Goal: Task Accomplishment & Management: Complete application form

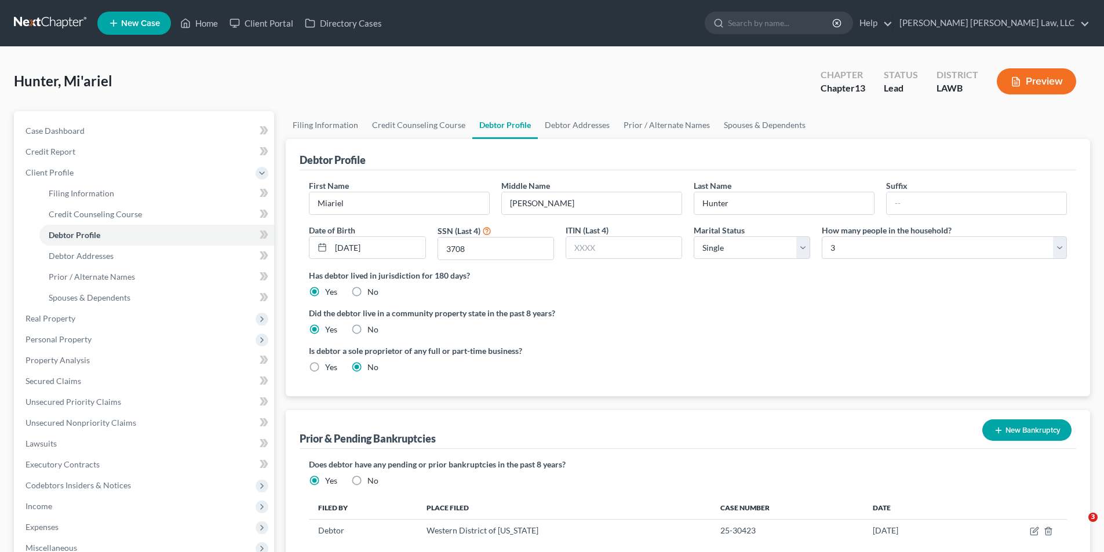
select select "0"
select select "2"
click at [26, 21] on link at bounding box center [51, 23] width 74 height 21
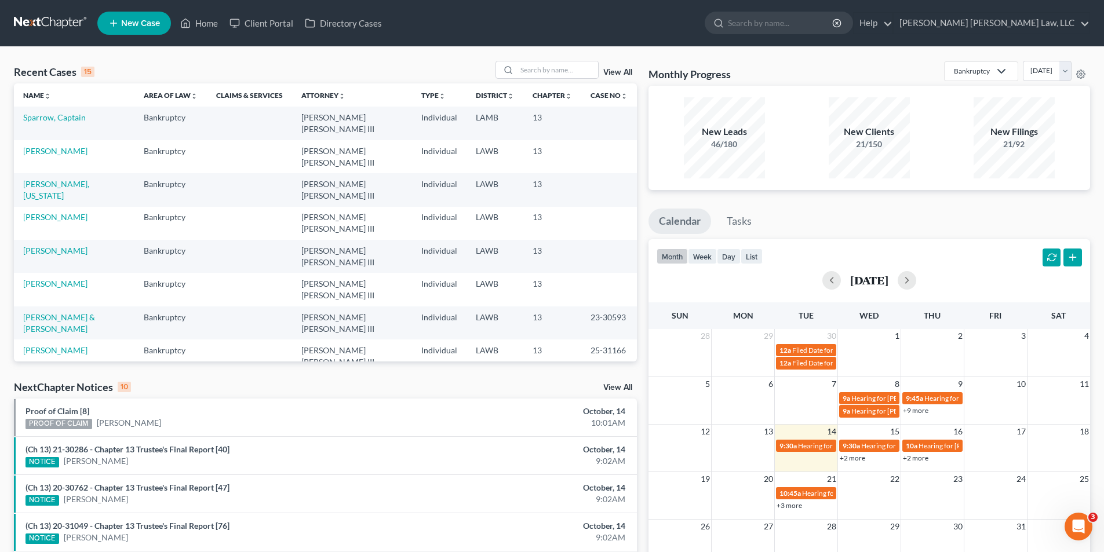
click at [123, 23] on span "New Case" at bounding box center [140, 23] width 39 height 9
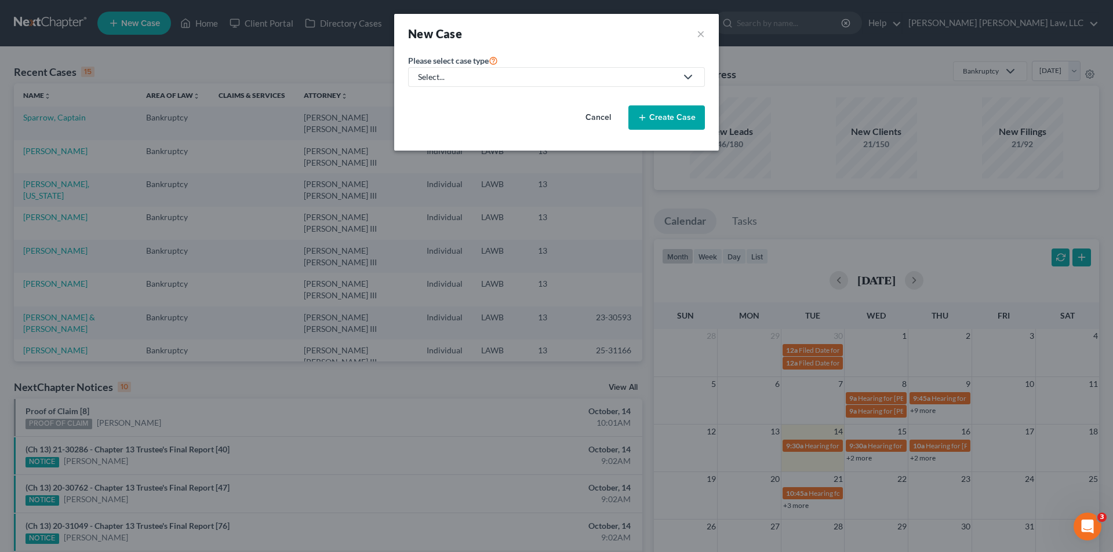
click at [463, 81] on div "Select..." at bounding box center [547, 77] width 259 height 12
click at [456, 100] on div "Bankruptcy" at bounding box center [470, 100] width 103 height 12
select select "36"
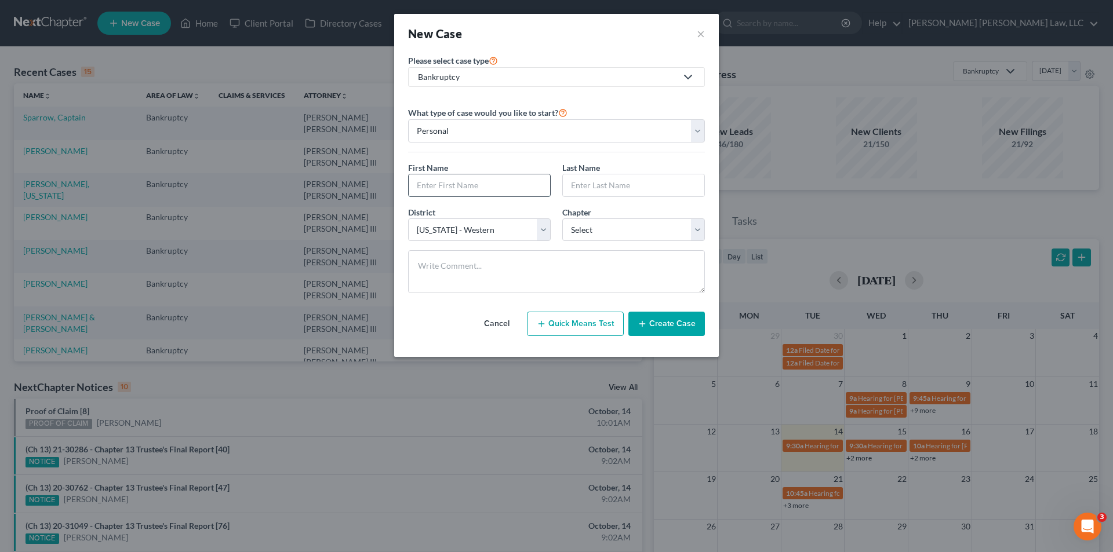
click at [431, 189] on input "text" at bounding box center [479, 185] width 141 height 22
type input "Jarvell"
type input "Gibson"
click at [584, 231] on select "Select 7 11 12 13" at bounding box center [633, 230] width 143 height 23
select select "3"
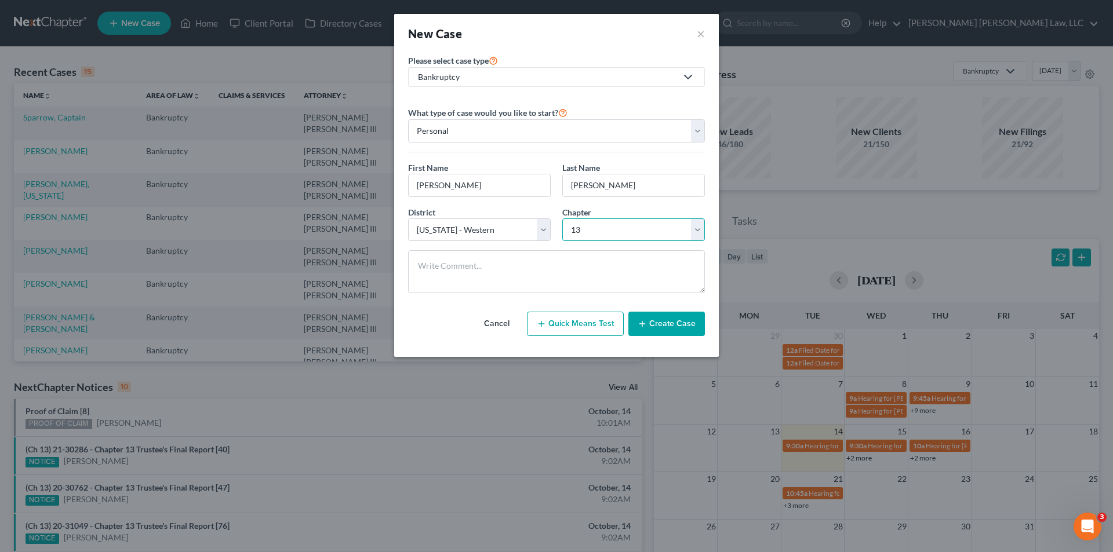
click at [562, 219] on select "Select 7 11 12 13" at bounding box center [633, 230] width 143 height 23
click at [663, 325] on button "Create Case" at bounding box center [666, 324] width 77 height 24
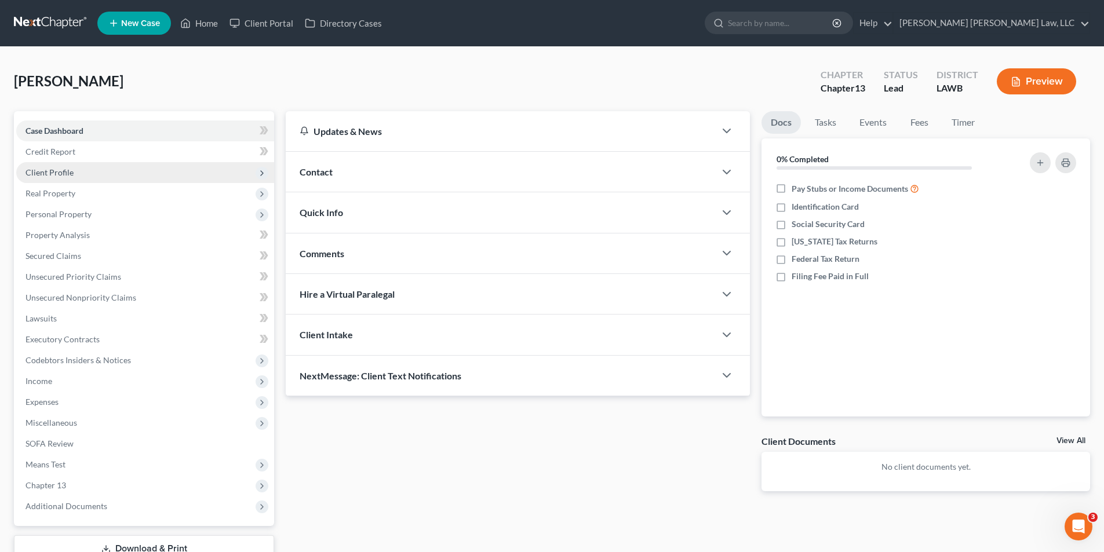
click at [46, 180] on span "Client Profile" at bounding box center [145, 172] width 258 height 21
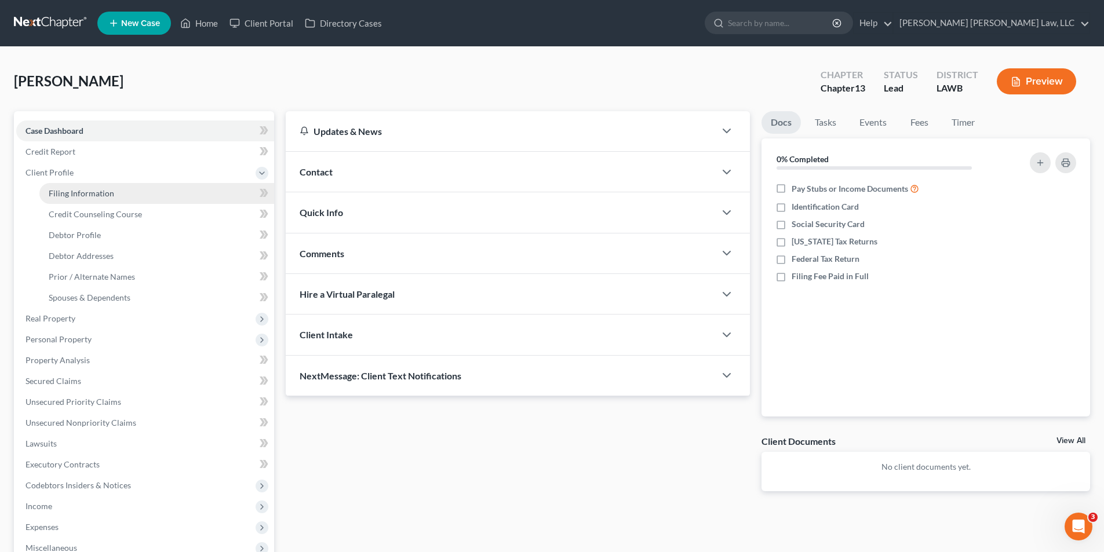
click at [65, 195] on span "Filing Information" at bounding box center [82, 193] width 66 height 10
select select "1"
select select "0"
select select "3"
select select "36"
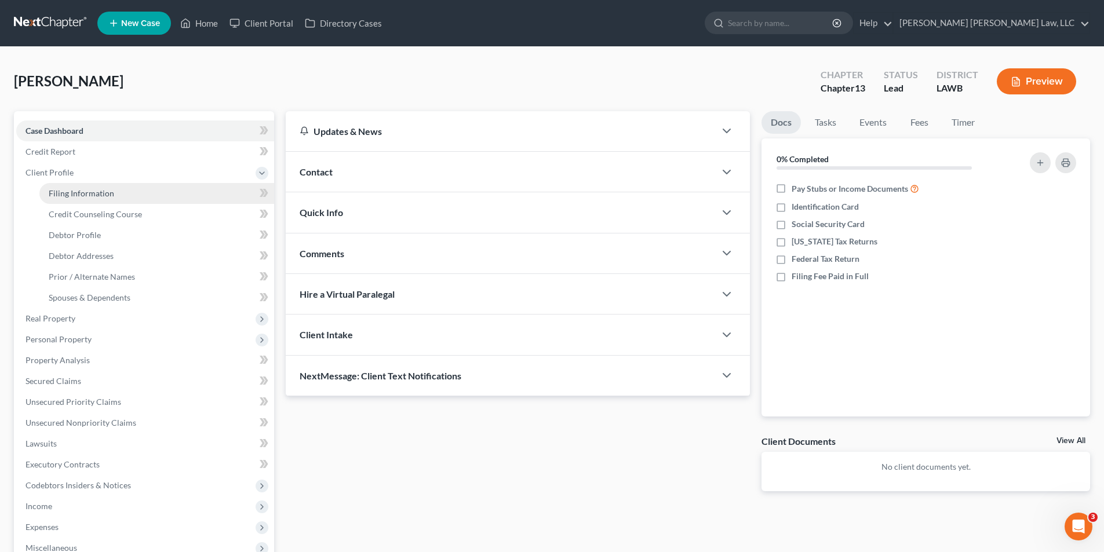
select select "19"
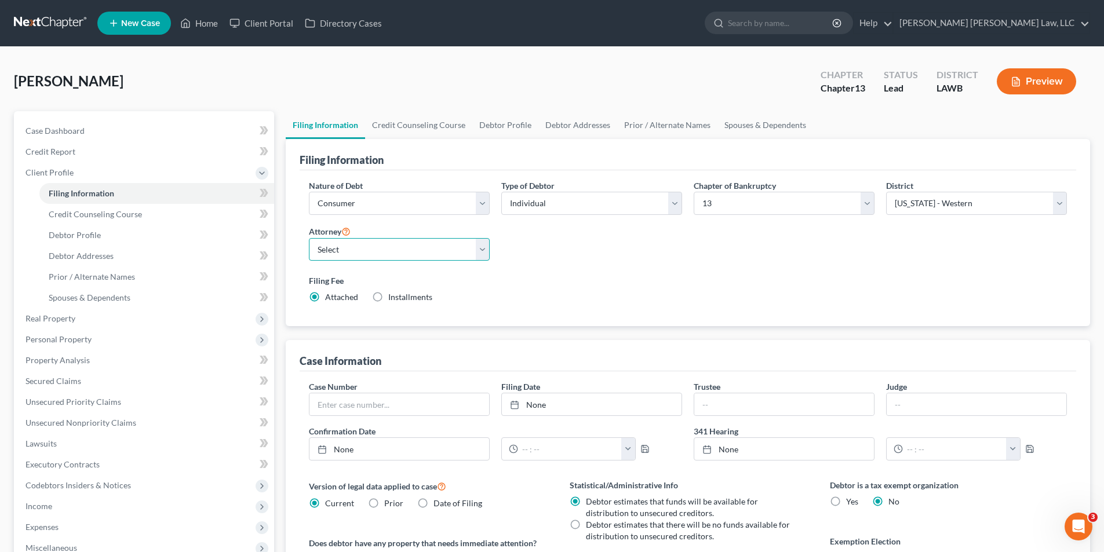
click at [377, 254] on select "Select E. Orum Young III - LAWB E. Orum Young III - LAMB E. Orum Young III - LA…" at bounding box center [399, 249] width 181 height 23
select select "0"
click at [309, 238] on select "Select E. Orum Young III - LAWB E. Orum Young III - LAMB E. Orum Young III - LA…" at bounding box center [399, 249] width 181 height 23
click at [402, 129] on link "Credit Counseling Course" at bounding box center [418, 125] width 107 height 28
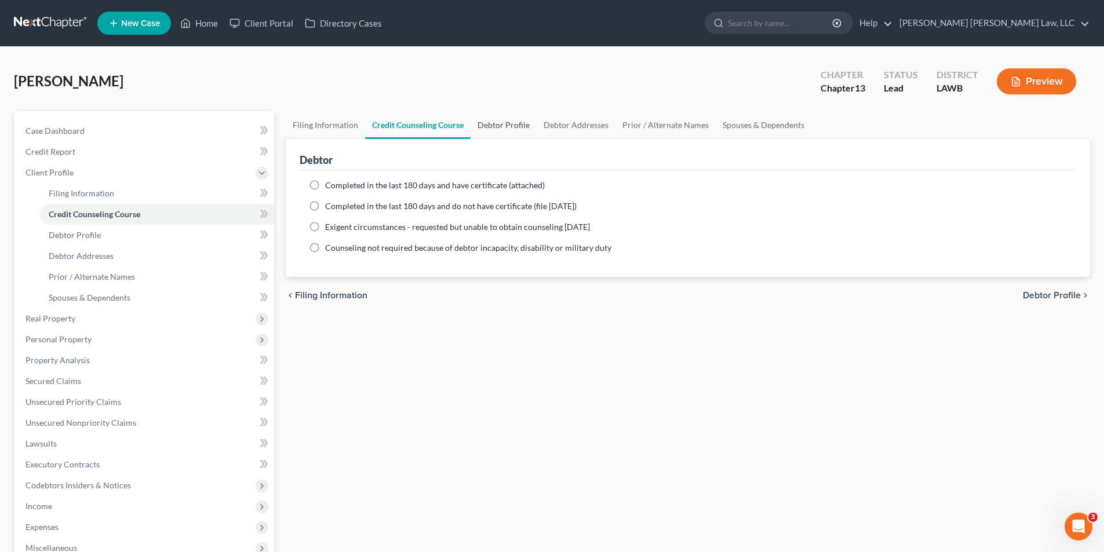
click at [479, 117] on link "Debtor Profile" at bounding box center [504, 125] width 66 height 28
select select "0"
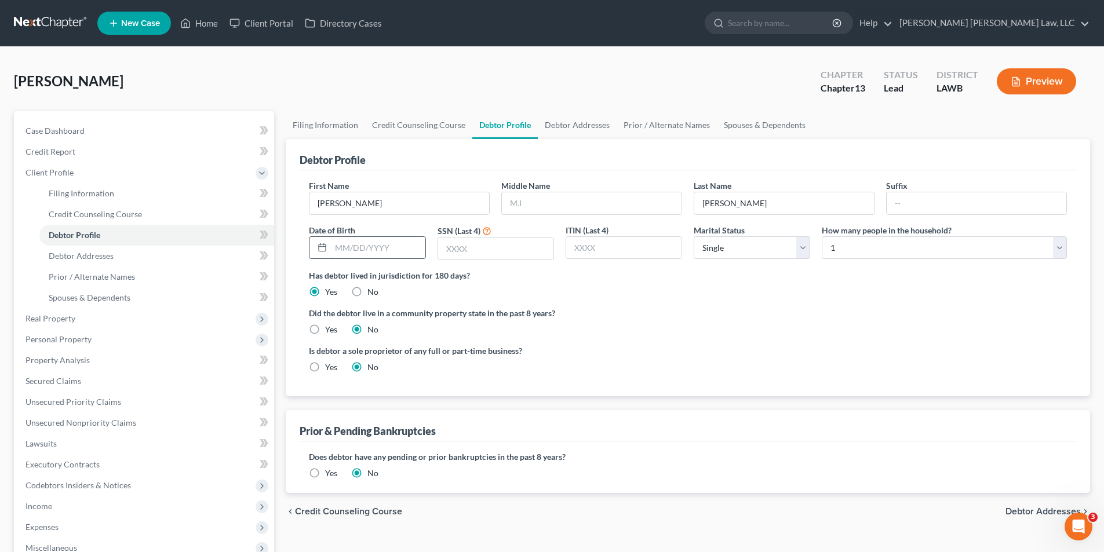
click at [351, 250] on input "text" at bounding box center [378, 248] width 94 height 22
drag, startPoint x: 395, startPoint y: 252, endPoint x: 206, endPoint y: 265, distance: 189.4
click at [207, 265] on div "Petition Navigation Case Dashboard Payments Invoices Payments Payments Credit R…" at bounding box center [552, 414] width 1088 height 607
type input "01/4/1984"
click at [450, 249] on input "text" at bounding box center [495, 249] width 115 height 22
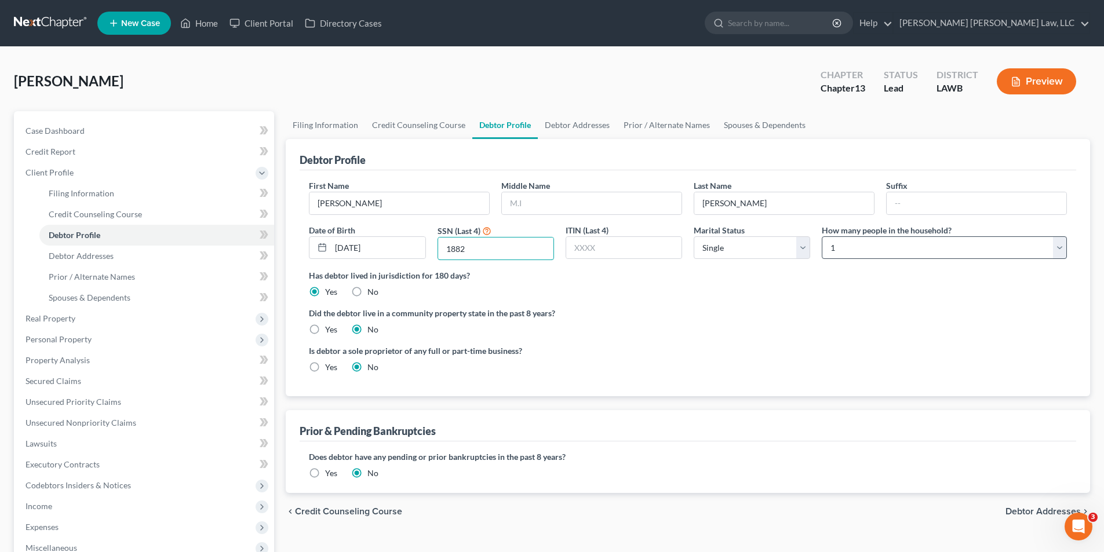
type input "1882"
click at [854, 246] on select "Select 1 2 3 4 5 6 7 8 9 10 11 12 13 14 15 16 17 18 19 20" at bounding box center [944, 247] width 245 height 23
select select "1"
click at [822, 236] on select "Select 1 2 3 4 5 6 7 8 9 10 11 12 13 14 15 16 17 18 19 20" at bounding box center [944, 247] width 245 height 23
click at [325, 330] on label "Yes" at bounding box center [331, 330] width 12 height 12
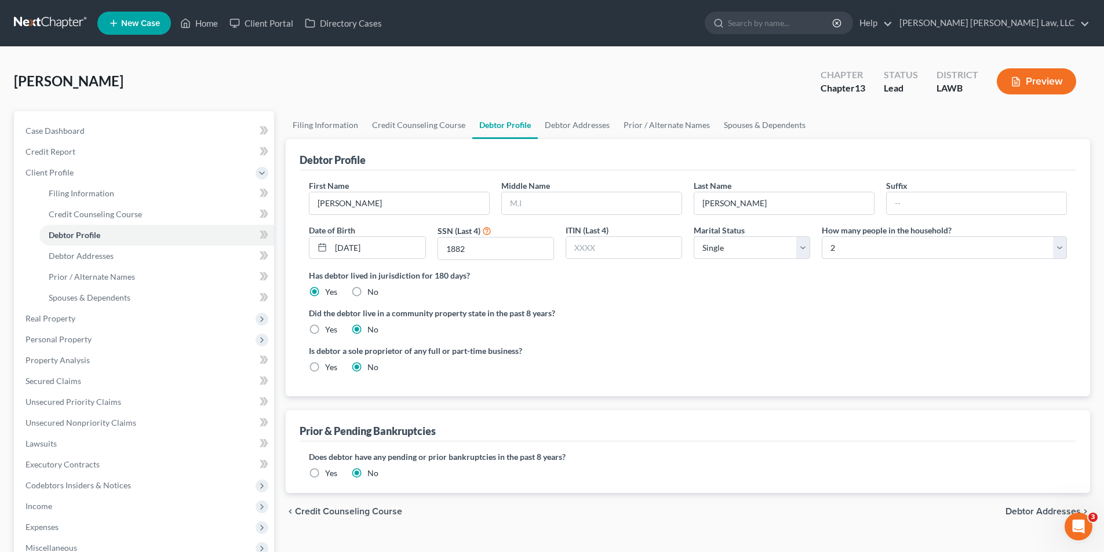
click at [330, 330] on input "Yes" at bounding box center [334, 328] width 8 height 8
radio input "true"
radio input "false"
click at [562, 127] on link "Debtor Addresses" at bounding box center [577, 125] width 79 height 28
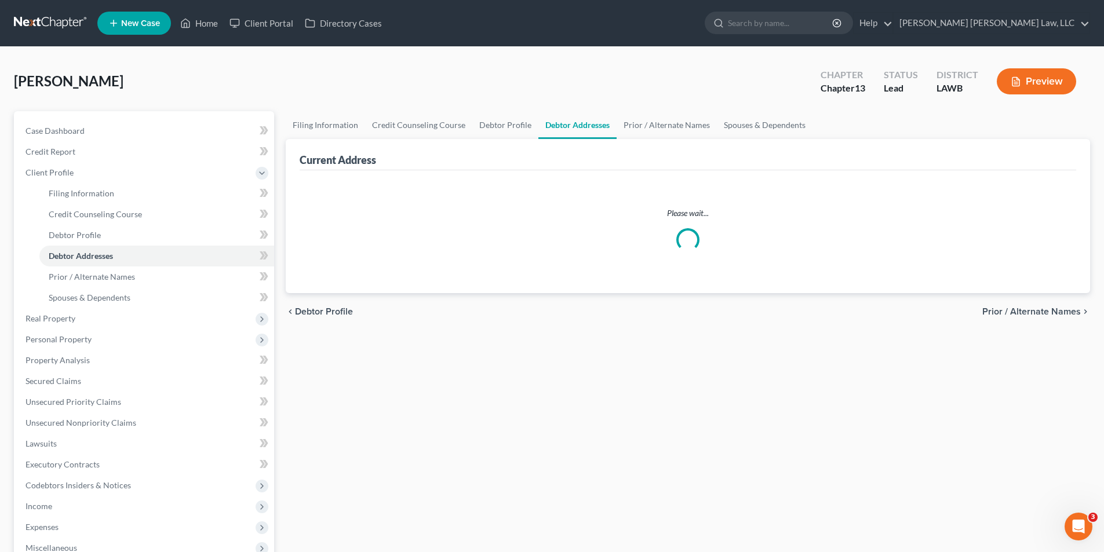
select select "0"
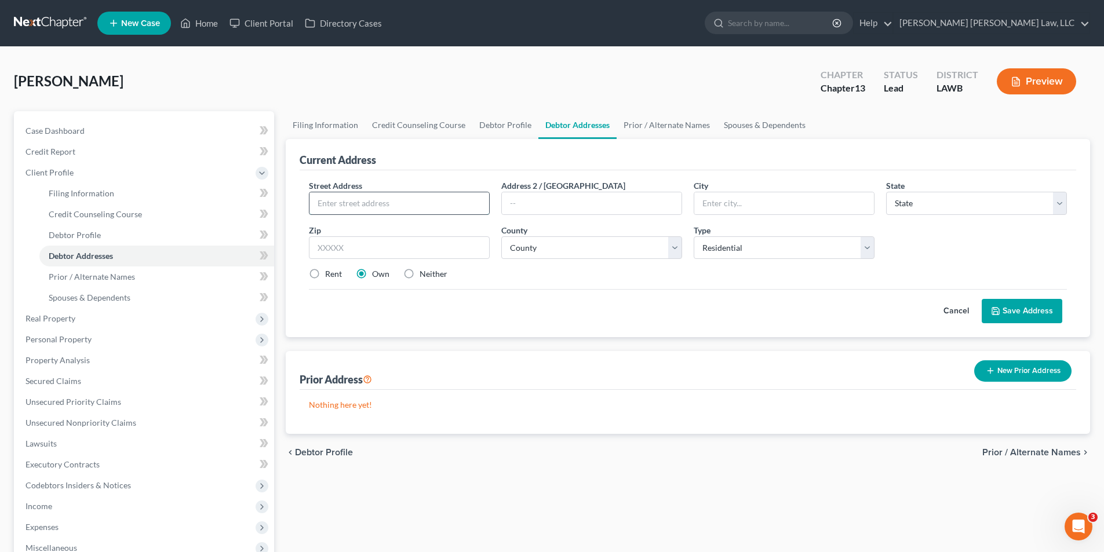
click at [344, 206] on input "text" at bounding box center [400, 203] width 180 height 22
type input "1311 Legrande Street"
click at [404, 245] on input "text" at bounding box center [399, 247] width 181 height 23
type input "71254"
click at [596, 251] on select "County" at bounding box center [591, 247] width 181 height 23
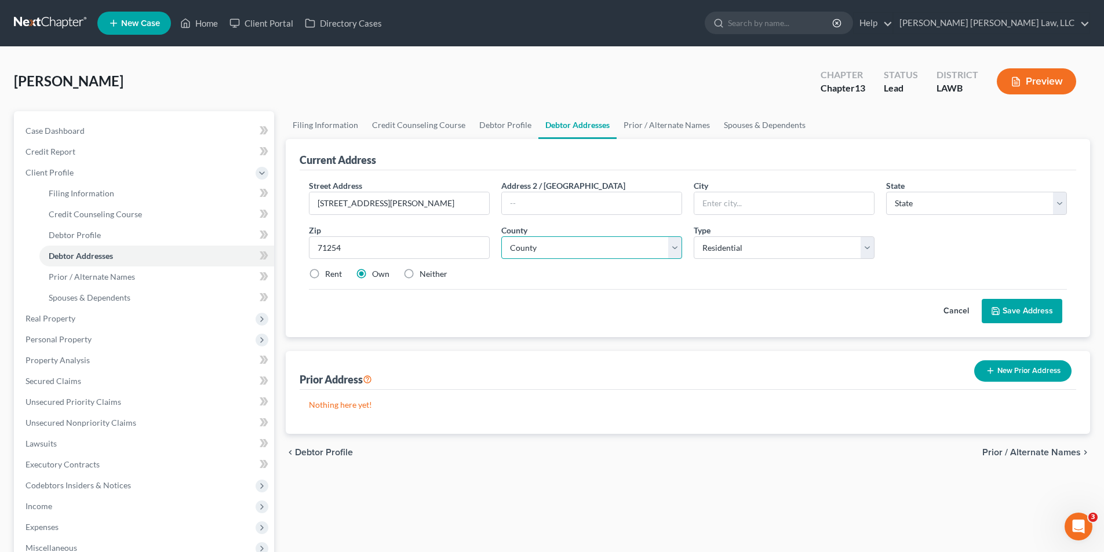
type input "Lake Providence"
select select "19"
click at [554, 249] on select "County" at bounding box center [591, 247] width 181 height 23
click at [552, 249] on select "County Acadia Allen Ascension Assumption Avoyelles Beauregard Bienville Bossier…" at bounding box center [591, 247] width 181 height 23
select select "17"
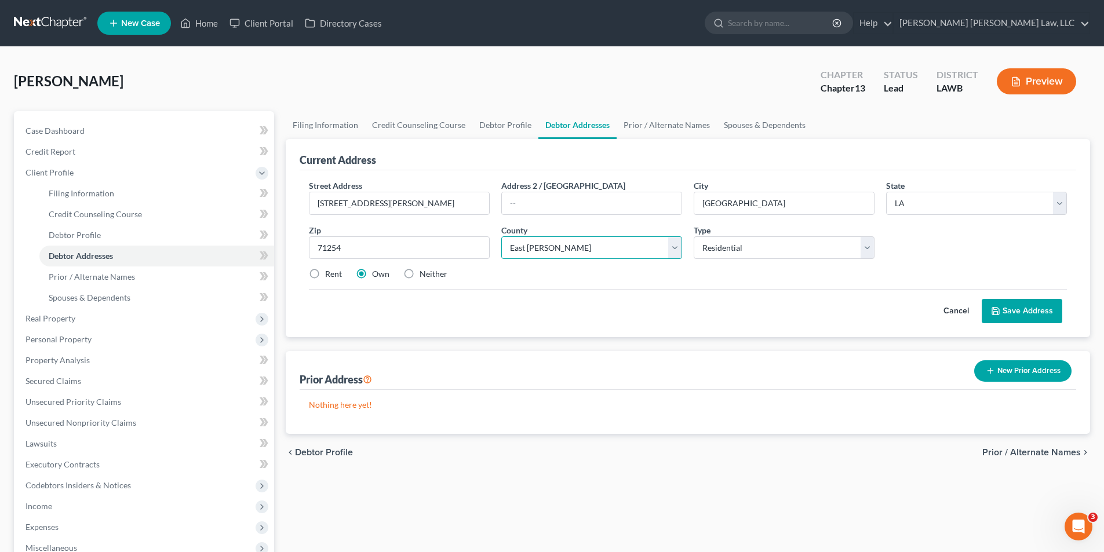
click at [501, 236] on select "County Acadia Allen Ascension Assumption Avoyelles Beauregard Bienville Bossier…" at bounding box center [591, 247] width 181 height 23
click at [420, 276] on label "Neither" at bounding box center [434, 274] width 28 height 12
click at [424, 276] on input "Neither" at bounding box center [428, 272] width 8 height 8
radio input "true"
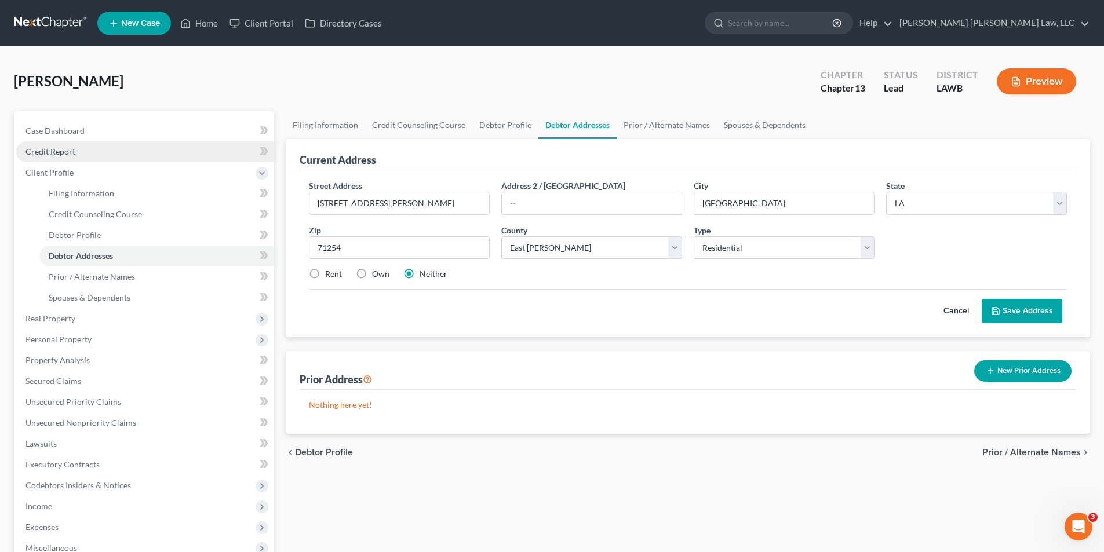
click at [48, 147] on span "Credit Report" at bounding box center [51, 152] width 50 height 10
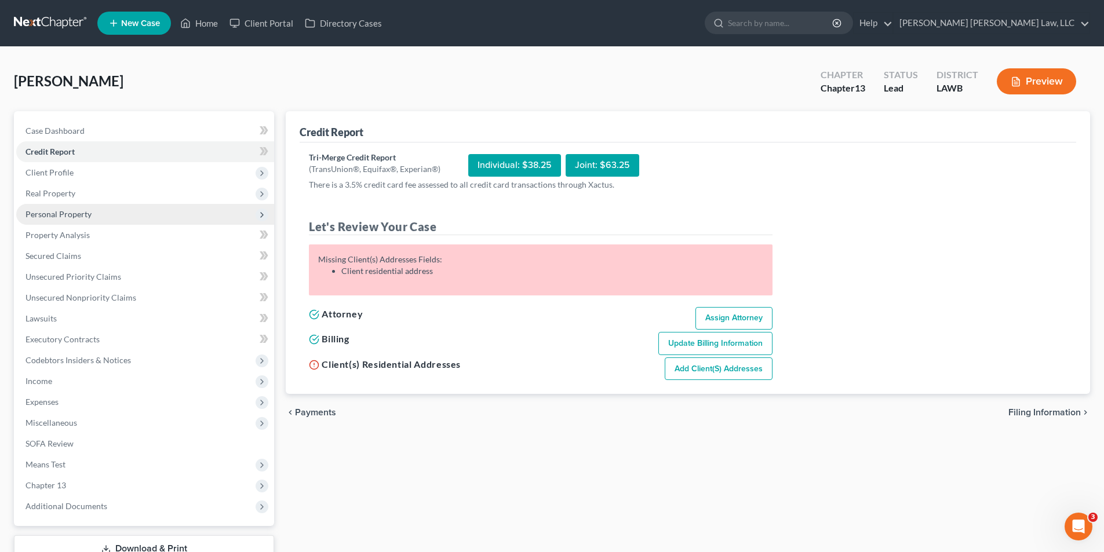
click at [62, 218] on span "Personal Property" at bounding box center [59, 214] width 66 height 10
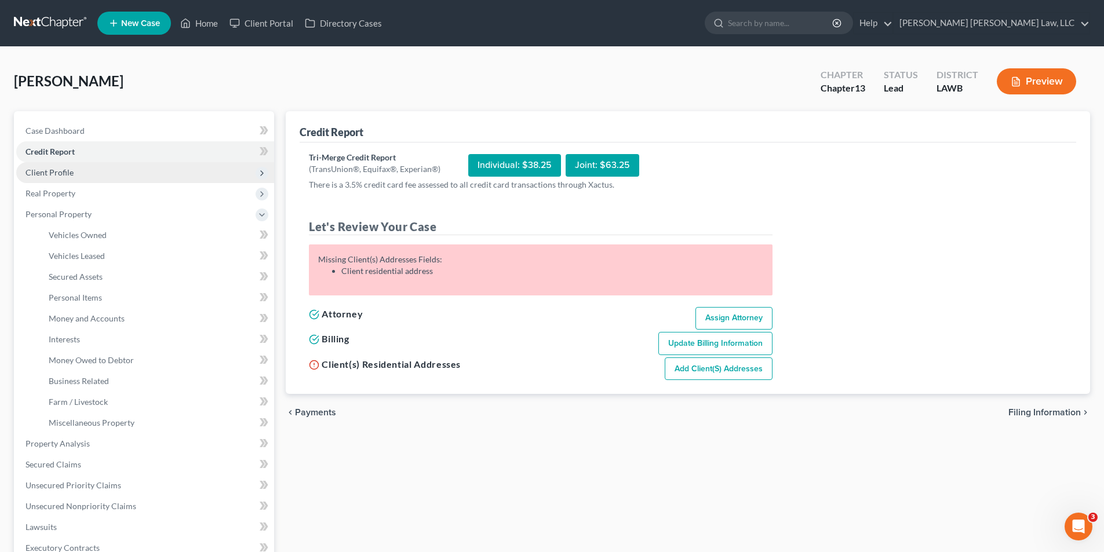
click at [57, 169] on span "Client Profile" at bounding box center [50, 173] width 48 height 10
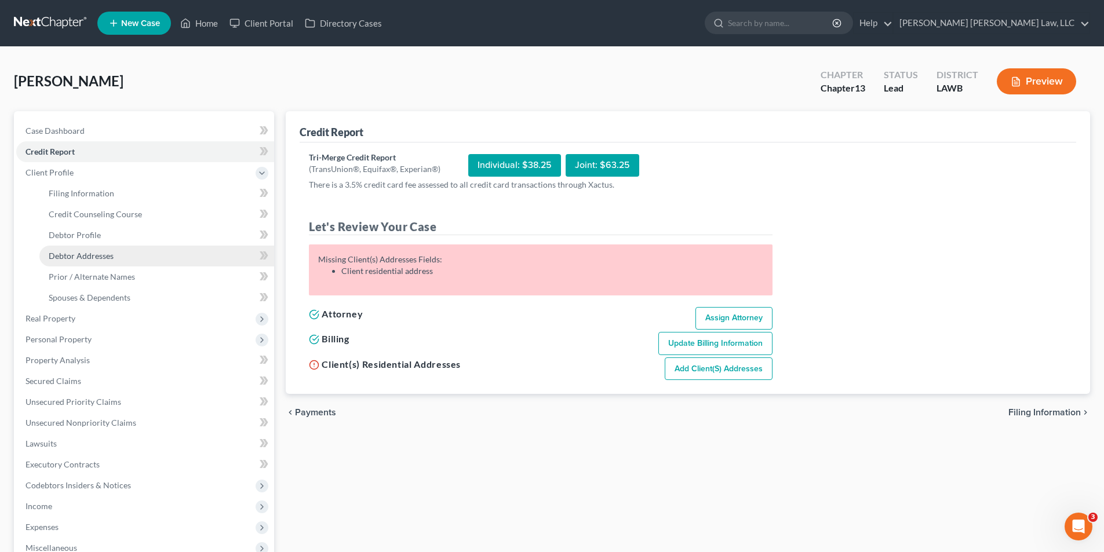
click at [89, 258] on span "Debtor Addresses" at bounding box center [81, 256] width 65 height 10
select select "0"
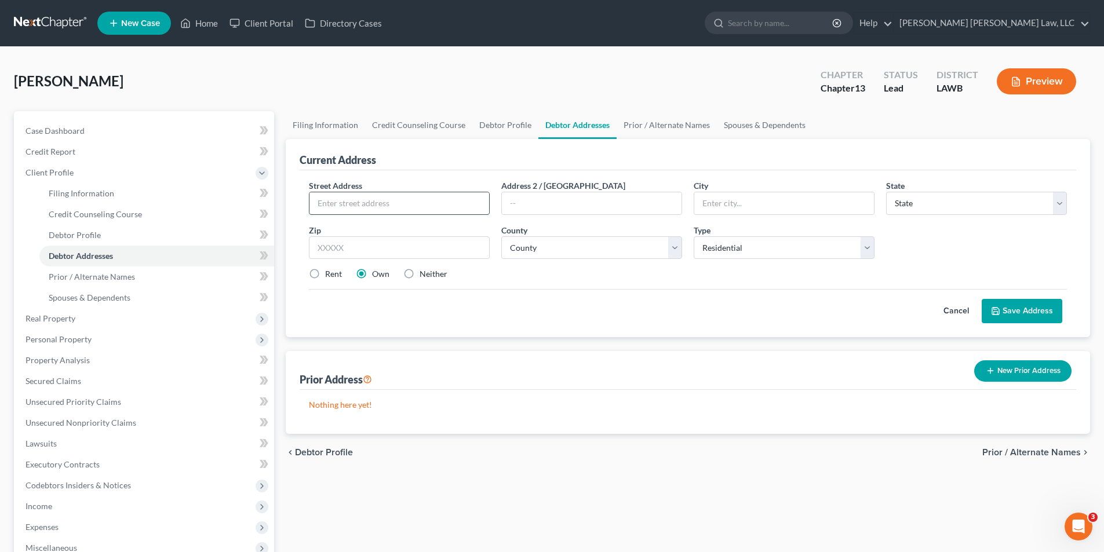
click at [351, 202] on input "text" at bounding box center [400, 203] width 180 height 22
type input "1311 Legrande Street"
click at [370, 243] on input "text" at bounding box center [399, 247] width 181 height 23
type input "71254"
click at [553, 337] on div "Current Address Street Address * 1311 Legrande Street Address 2 / PO Box City *…" at bounding box center [688, 286] width 805 height 295
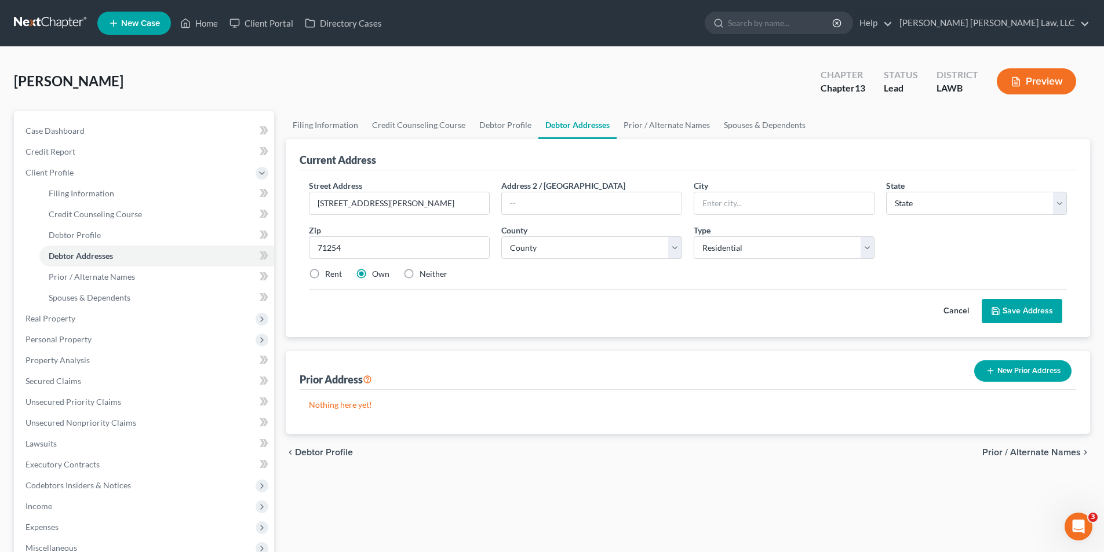
type input "Lake Providence"
select select "19"
click at [420, 275] on label "Neither" at bounding box center [434, 274] width 28 height 12
click at [424, 275] on input "Neither" at bounding box center [428, 272] width 8 height 8
radio input "true"
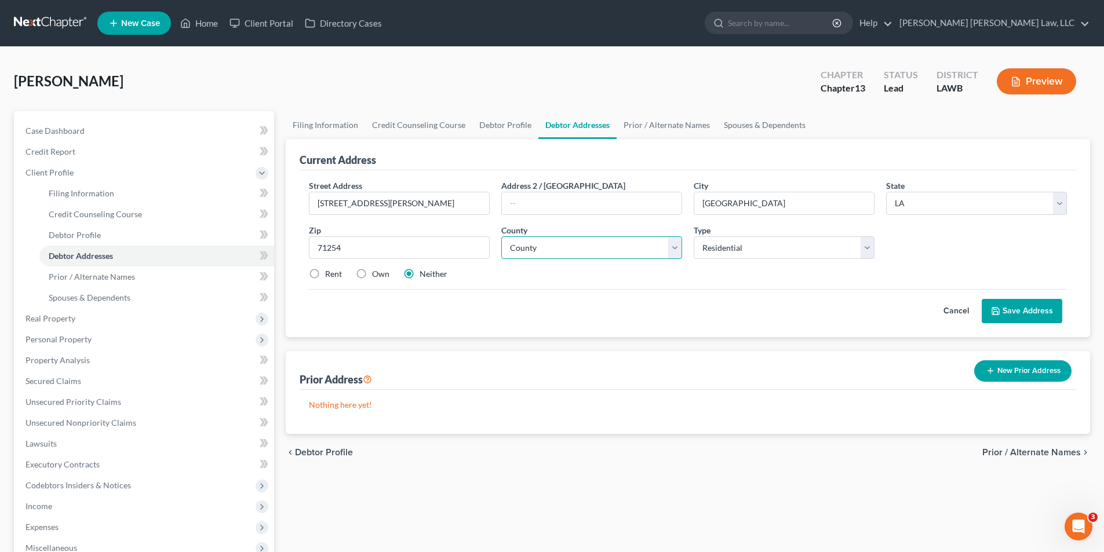
click at [544, 245] on select "County Acadia Allen Ascension Assumption Avoyelles Beauregard Bienville Bossier…" at bounding box center [591, 247] width 181 height 23
select select "17"
click at [501, 236] on select "County Acadia Allen Ascension Assumption Avoyelles Beauregard Bienville Bossier…" at bounding box center [591, 247] width 181 height 23
click at [747, 246] on select "Select Residential Mailing Rental Business" at bounding box center [784, 247] width 181 height 23
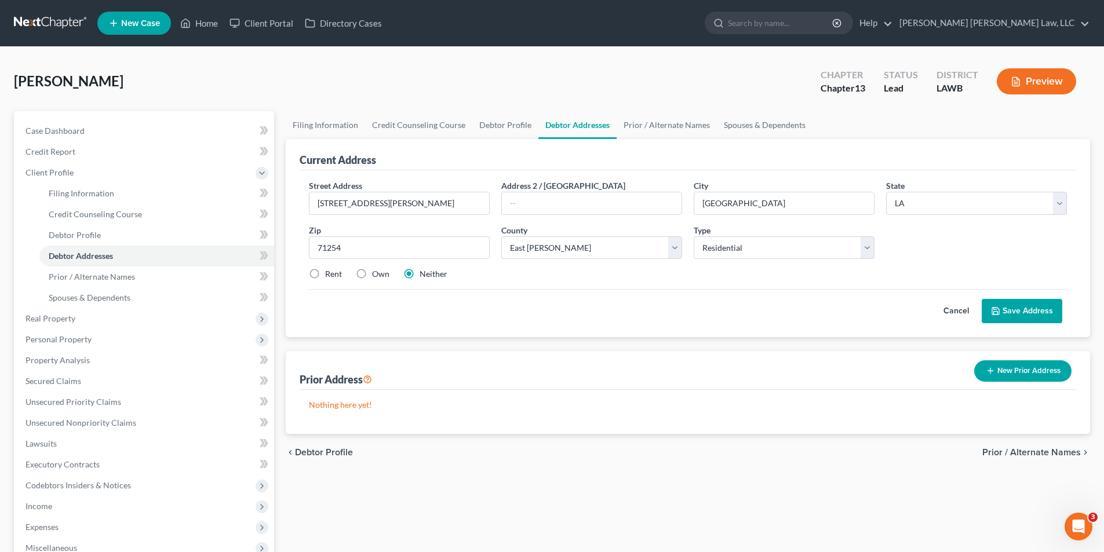
click at [1016, 316] on button "Save Address" at bounding box center [1022, 311] width 81 height 24
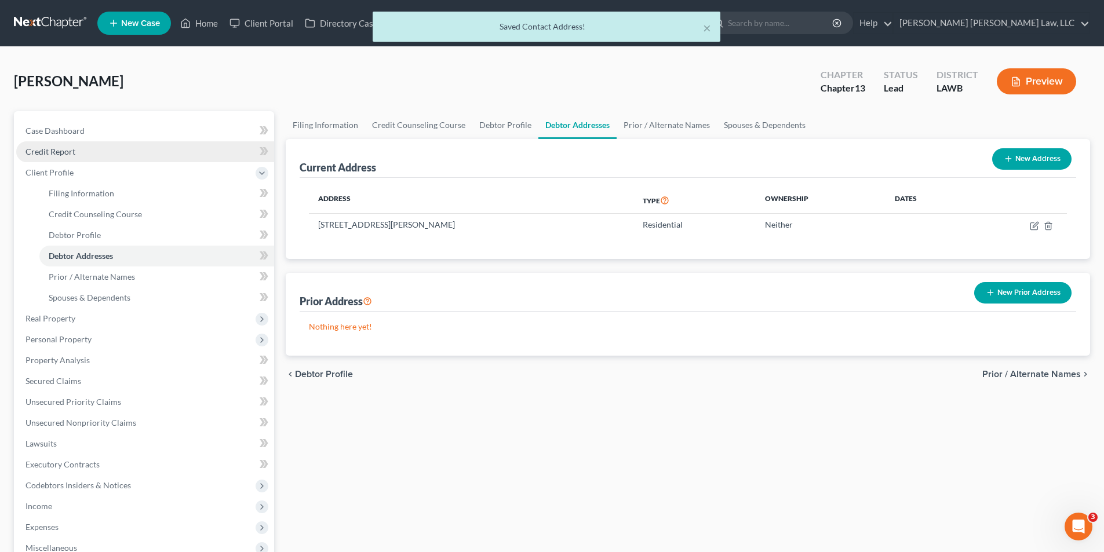
click at [38, 157] on link "Credit Report" at bounding box center [145, 151] width 258 height 21
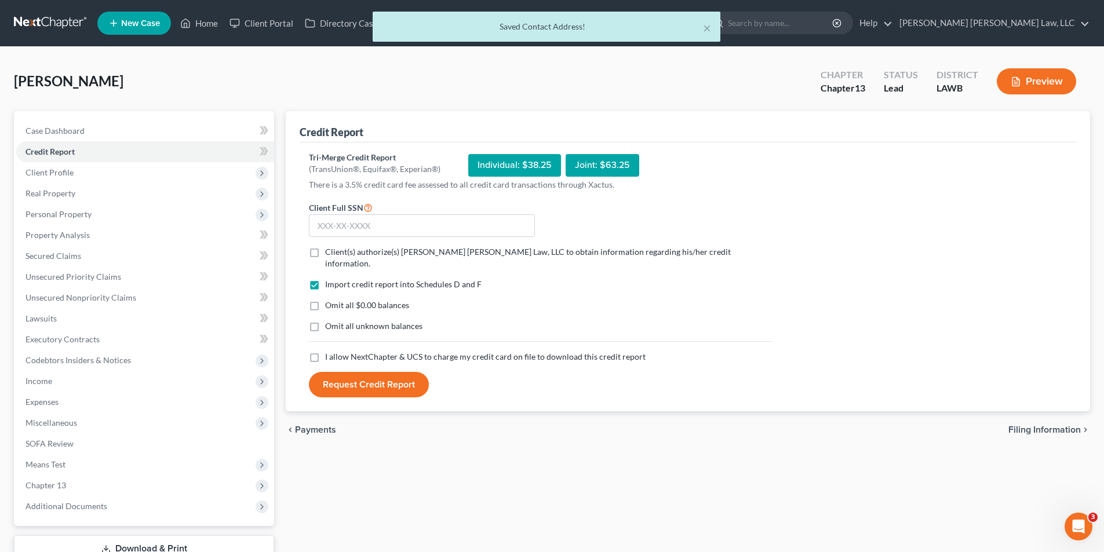
click at [325, 252] on label "Client(s) authorize(s) E. Orum Young Law, LLC to obtain information regarding h…" at bounding box center [548, 257] width 447 height 23
click at [330, 252] on input "Client(s) authorize(s) E. Orum Young Law, LLC to obtain information regarding h…" at bounding box center [334, 250] width 8 height 8
checkbox input "true"
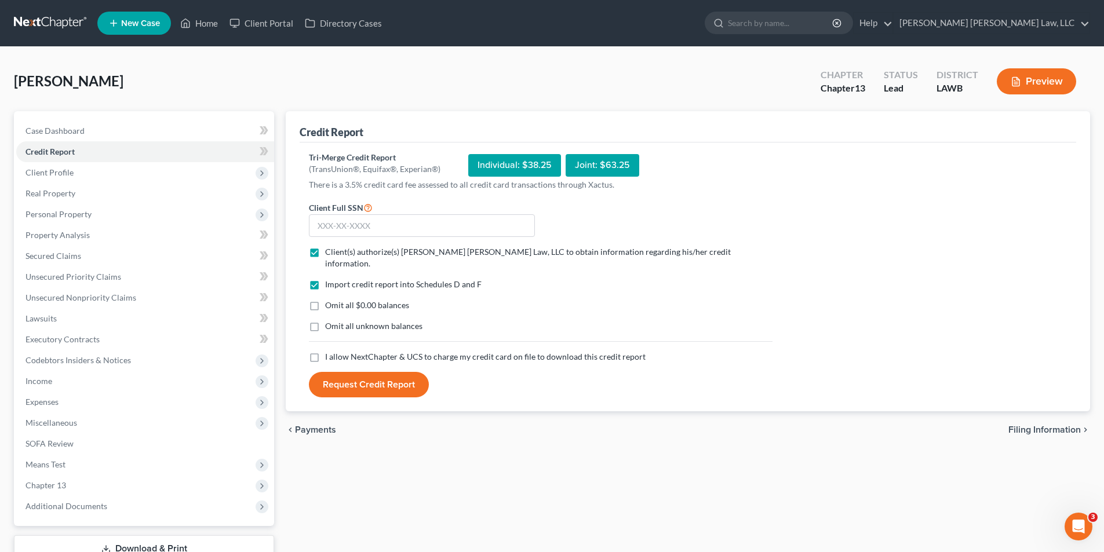
click at [325, 300] on label "Omit all $0.00 balances" at bounding box center [367, 306] width 84 height 12
click at [330, 300] on input "Omit all $0.00 balances" at bounding box center [334, 304] width 8 height 8
checkbox input "true"
click at [325, 321] on label "Omit all unknown balances" at bounding box center [373, 327] width 97 height 12
click at [330, 321] on input "Omit all unknown balances" at bounding box center [334, 325] width 8 height 8
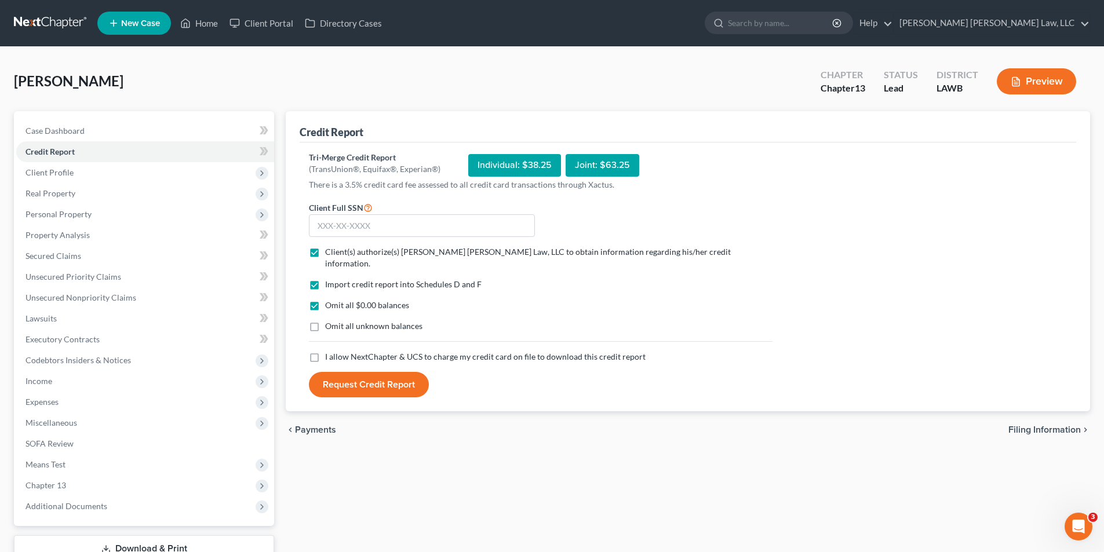
checkbox input "true"
click at [325, 351] on label "I allow NextChapter & UCS to charge my credit card on file to download this cre…" at bounding box center [485, 357] width 321 height 12
click at [330, 351] on input "I allow NextChapter & UCS to charge my credit card on file to download this cre…" at bounding box center [334, 355] width 8 height 8
checkbox input "true"
click at [332, 227] on input "text" at bounding box center [422, 225] width 226 height 23
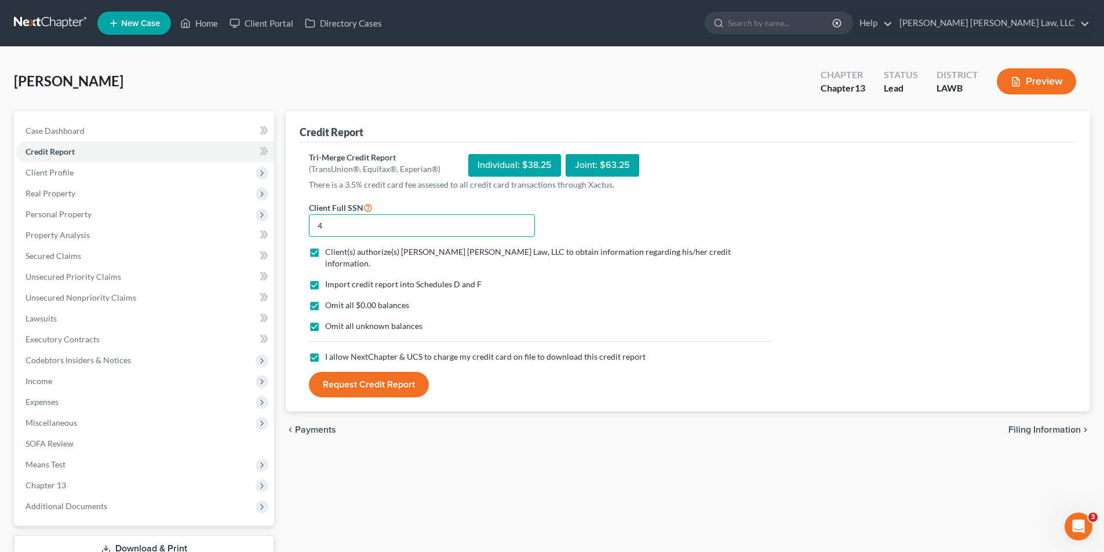
click at [309, 372] on button "Request Credit Report" at bounding box center [369, 385] width 120 height 26
type input "435-53-1882"
click at [348, 374] on button "Request Credit Report" at bounding box center [369, 385] width 120 height 26
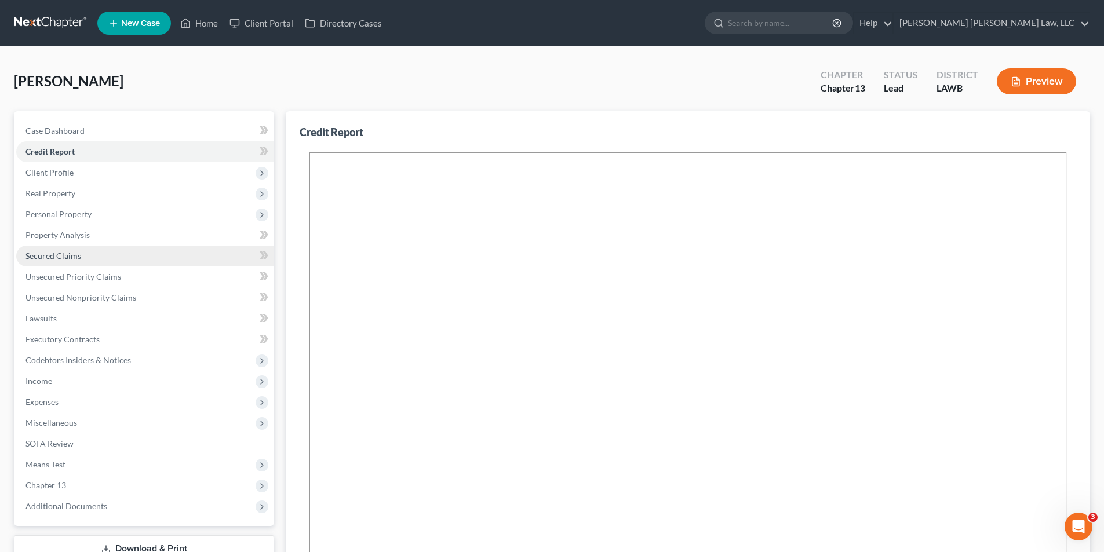
click at [49, 253] on span "Secured Claims" at bounding box center [54, 256] width 56 height 10
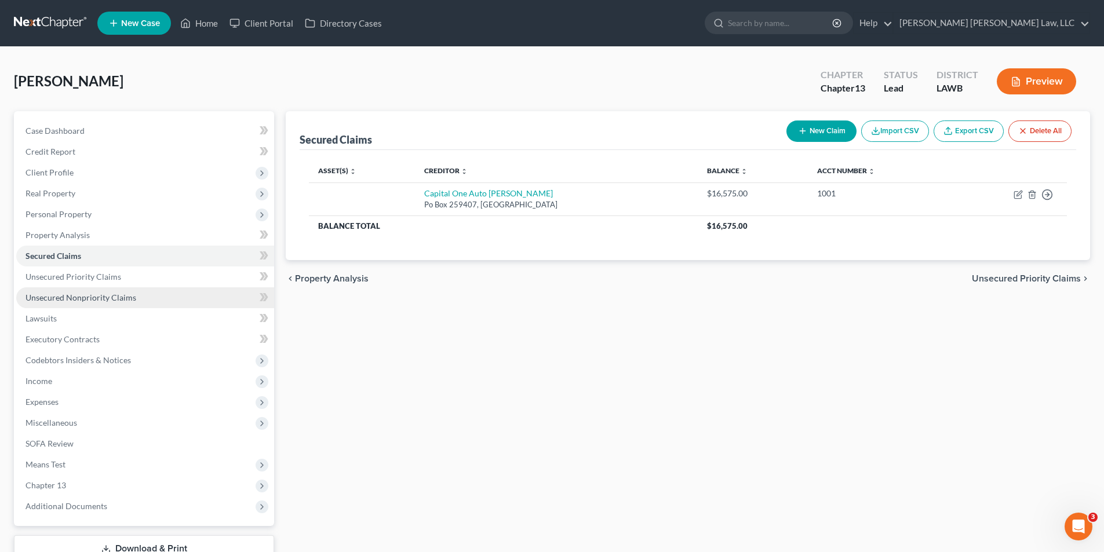
click at [61, 300] on span "Unsecured Nonpriority Claims" at bounding box center [81, 298] width 111 height 10
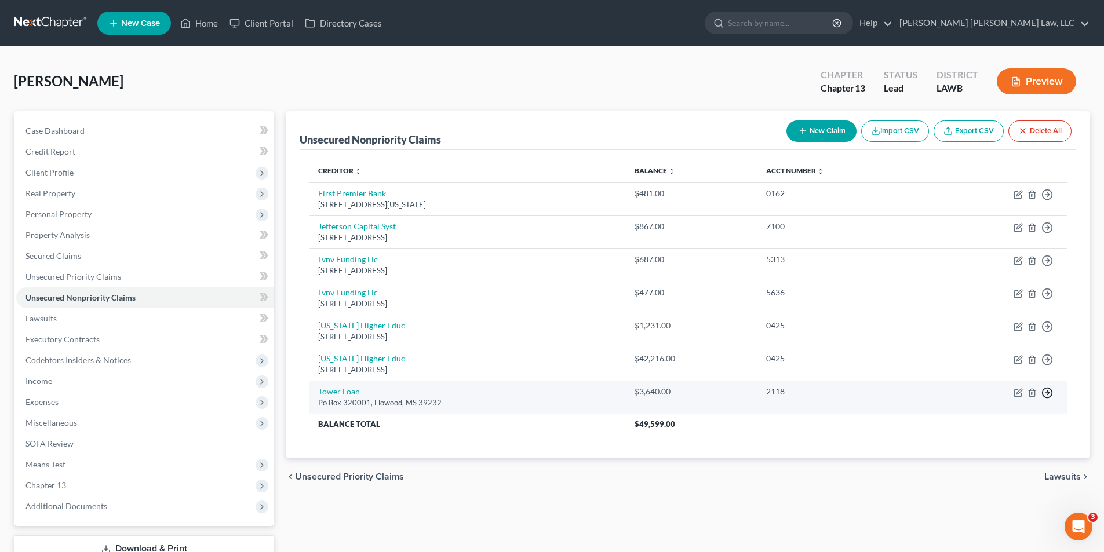
click at [1048, 390] on icon "button" at bounding box center [1048, 393] width 12 height 12
click at [970, 401] on link "Move to D" at bounding box center [994, 401] width 97 height 20
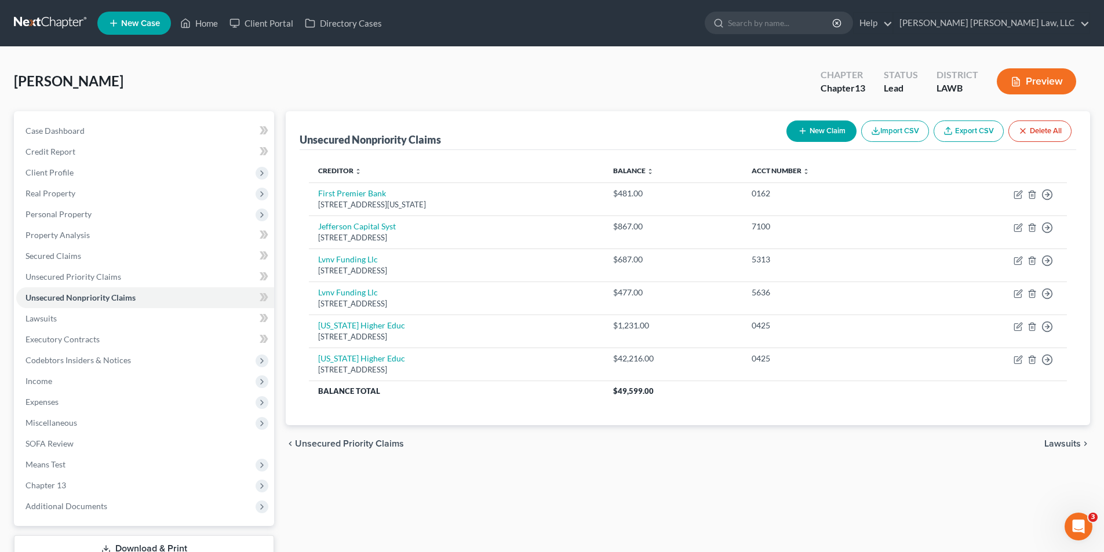
click at [41, 23] on link at bounding box center [51, 23] width 74 height 21
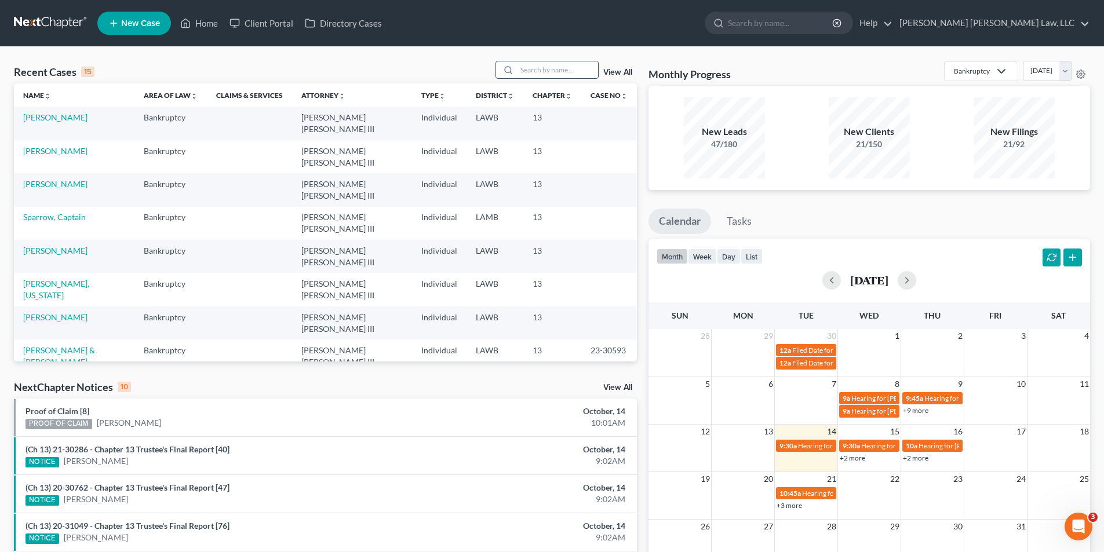
click at [532, 71] on input "search" at bounding box center [557, 69] width 81 height 17
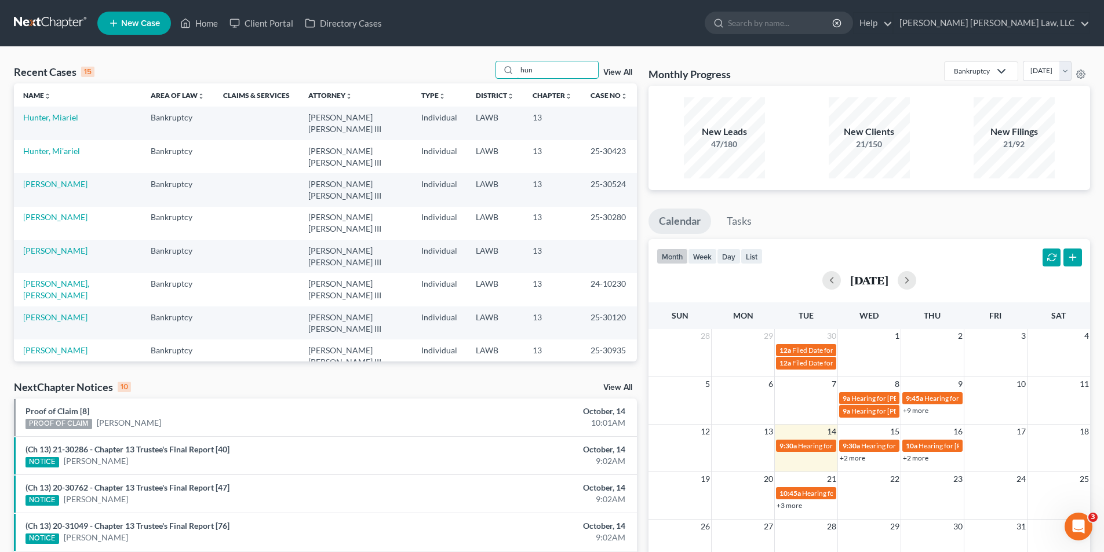
type input "hun"
click at [64, 117] on link "Hunter, Miariel" at bounding box center [50, 117] width 55 height 10
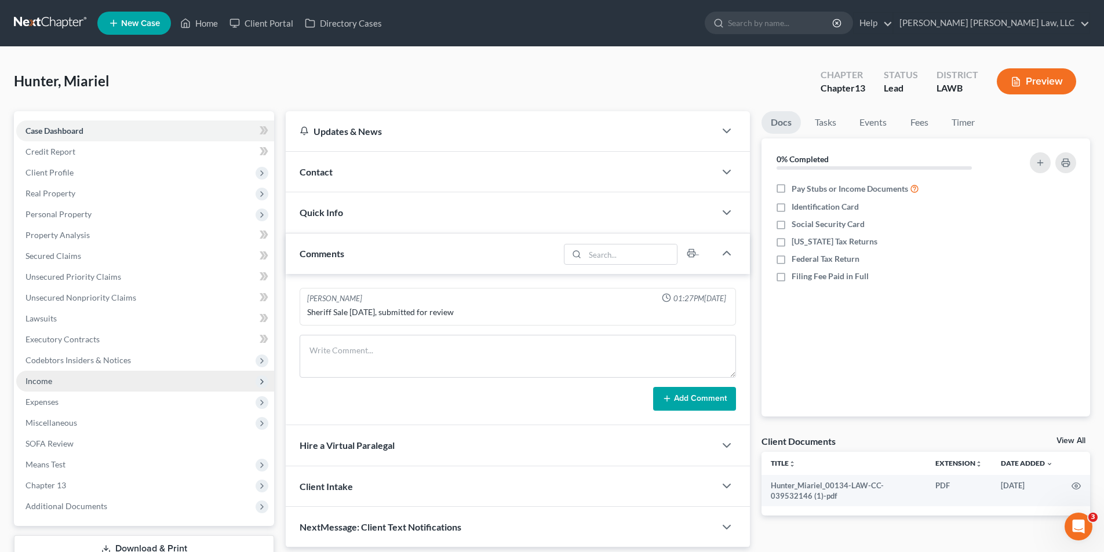
click at [42, 378] on span "Income" at bounding box center [39, 381] width 27 height 10
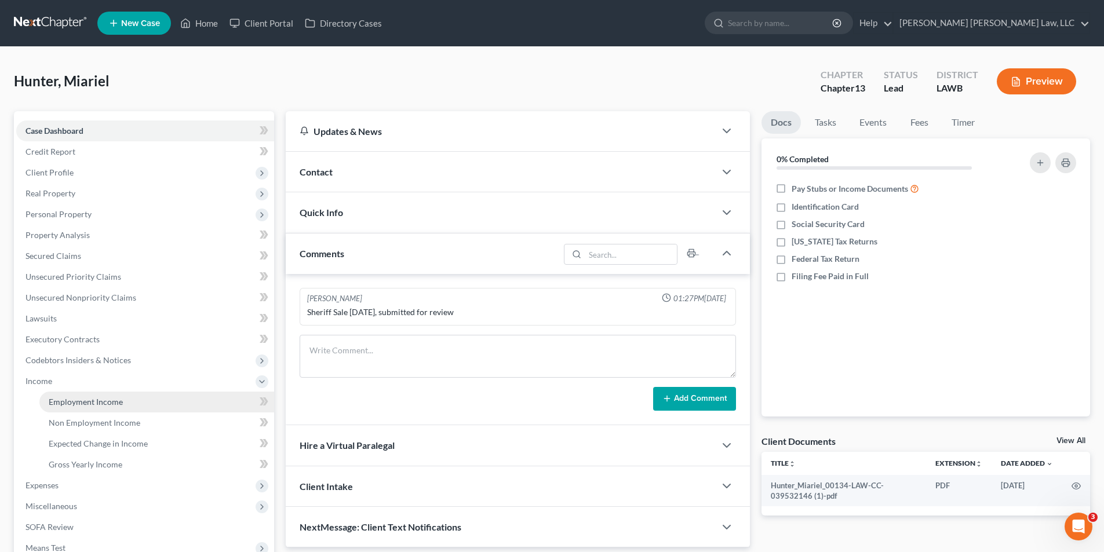
click at [92, 406] on span "Employment Income" at bounding box center [86, 402] width 74 height 10
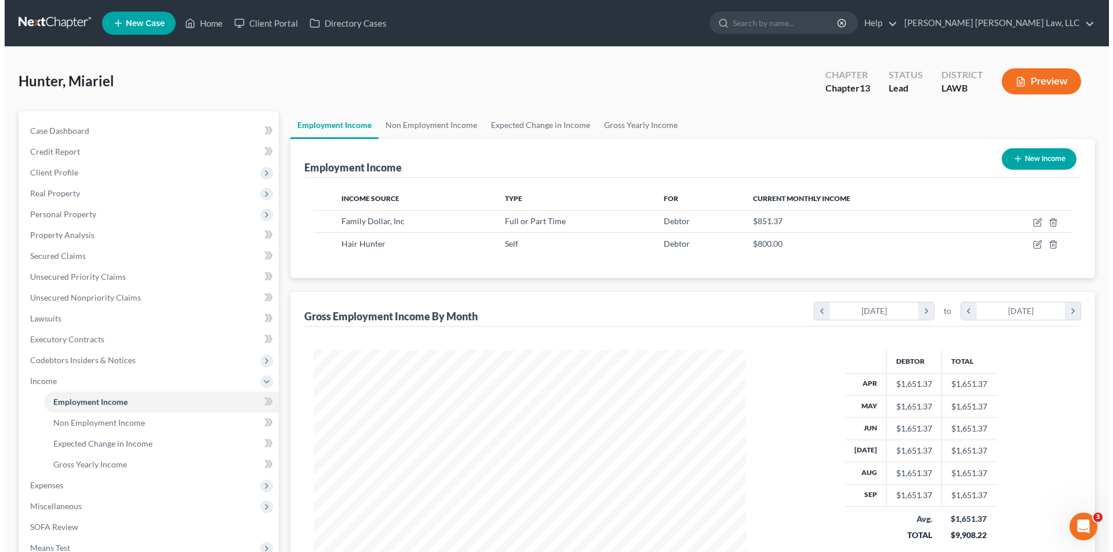
scroll to position [216, 456]
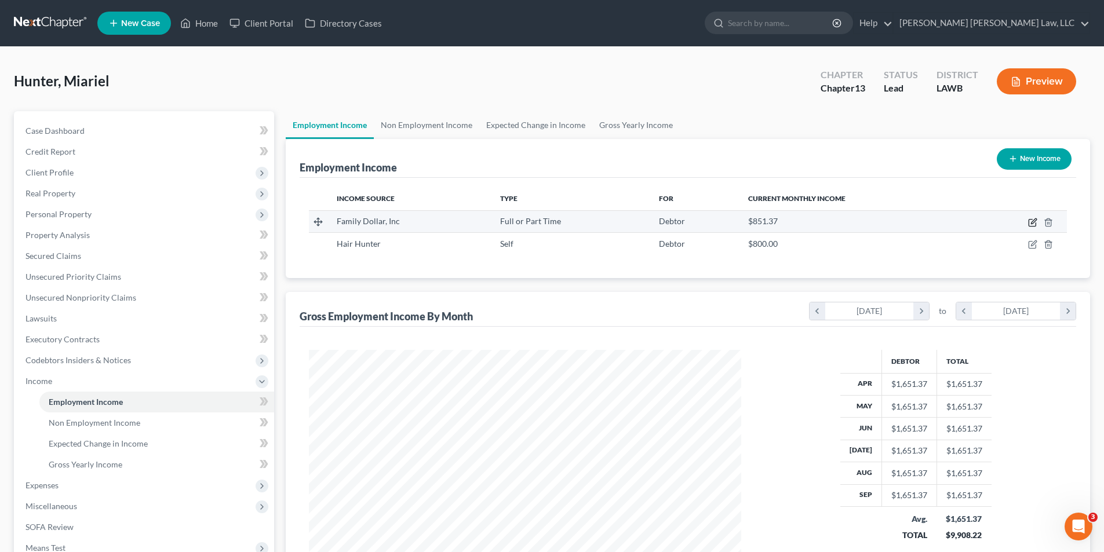
click at [1032, 221] on icon "button" at bounding box center [1032, 222] width 9 height 9
select select "0"
select select "48"
select select "2"
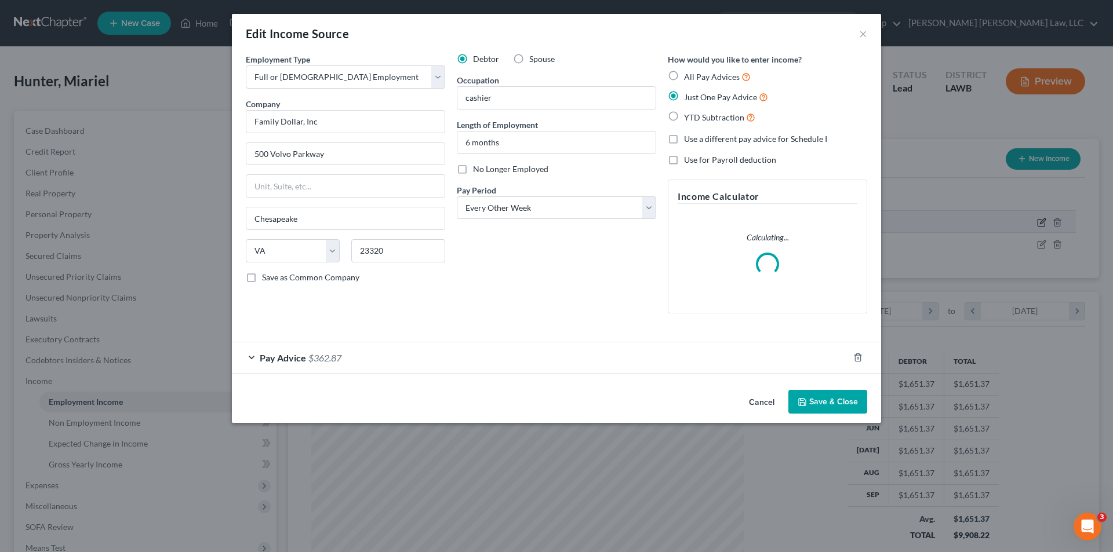
scroll to position [218, 460]
click at [337, 360] on span "$362.87" at bounding box center [324, 357] width 33 height 11
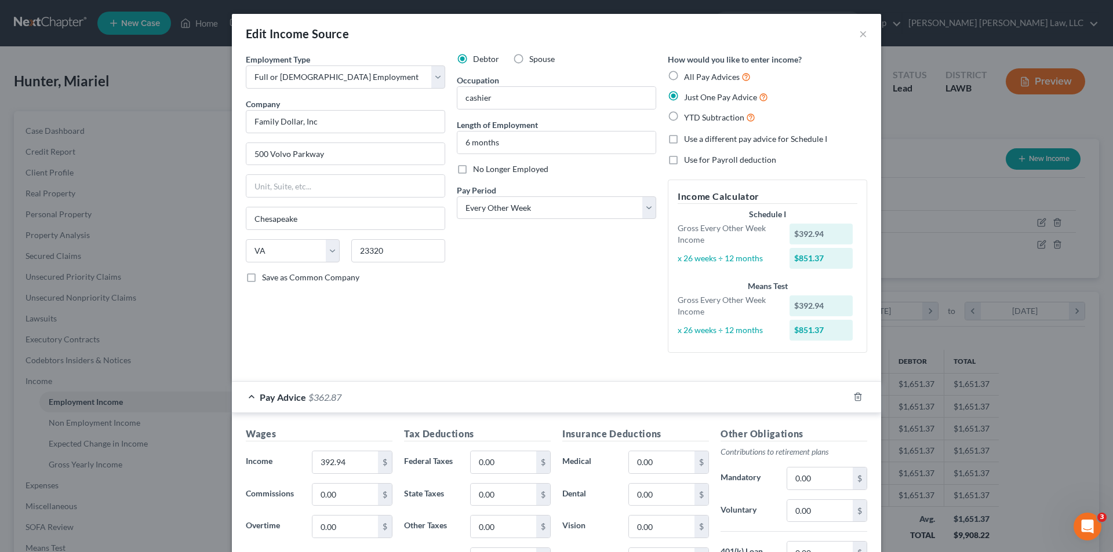
scroll to position [174, 0]
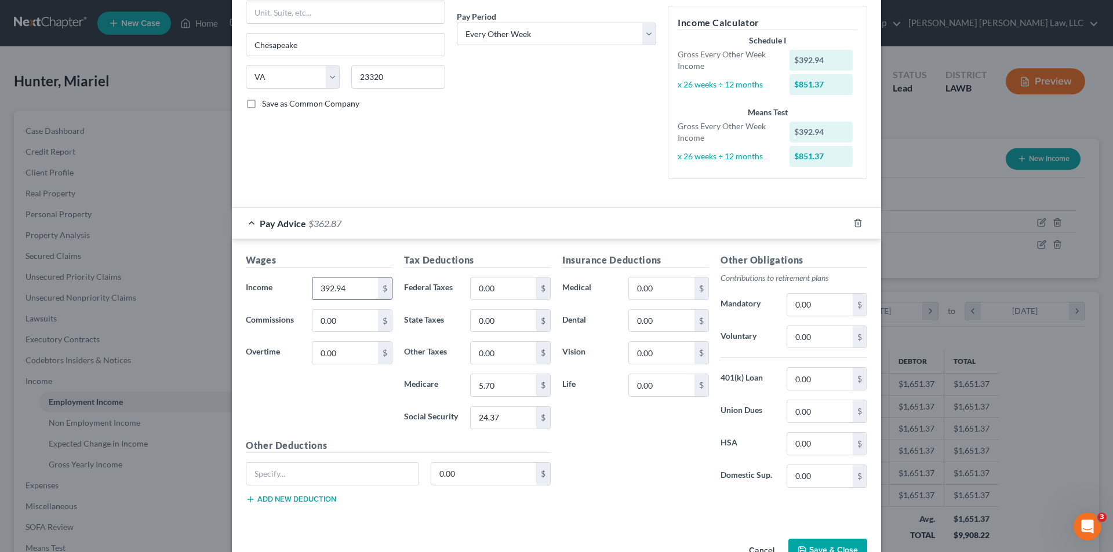
click at [345, 288] on input "392.94" at bounding box center [345, 289] width 66 height 22
type input "431.67"
click at [516, 283] on input "0.00" at bounding box center [504, 289] width 66 height 22
click at [509, 422] on input "24.37" at bounding box center [504, 418] width 66 height 22
type input "26.76"
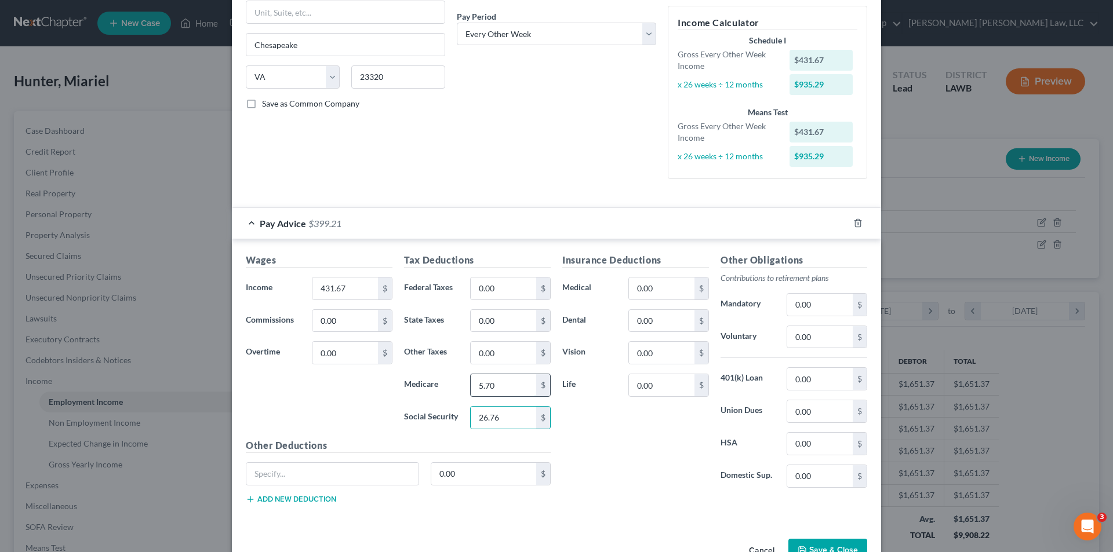
click at [509, 391] on input "5.70" at bounding box center [504, 385] width 66 height 22
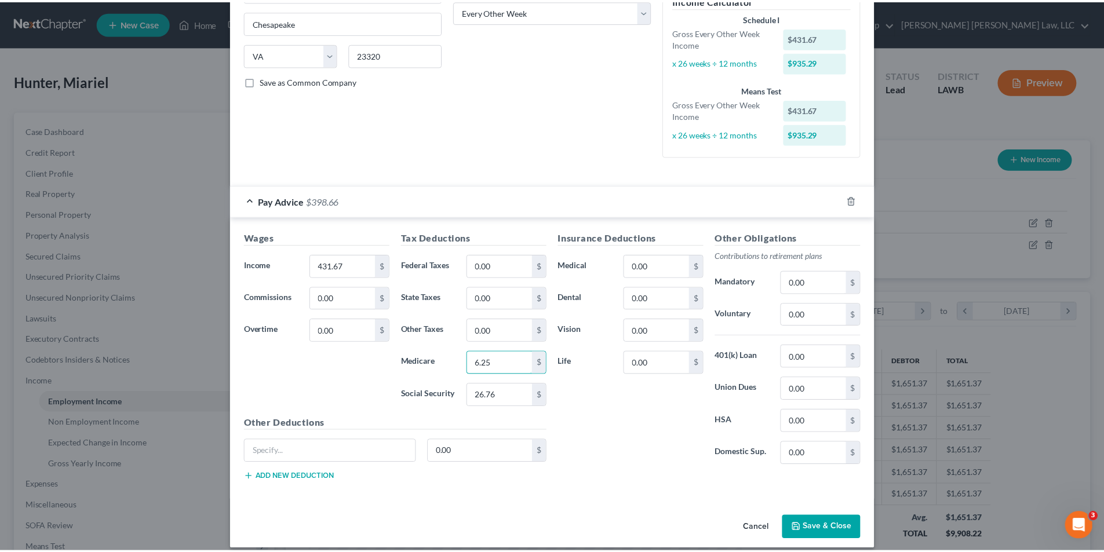
scroll to position [208, 0]
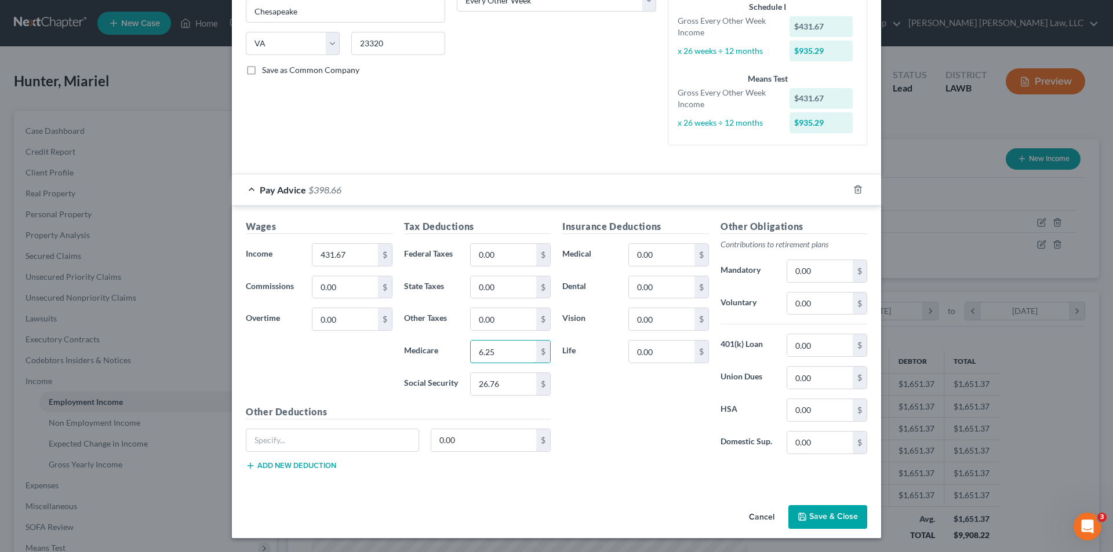
type input "6.25"
click at [824, 516] on button "Save & Close" at bounding box center [827, 517] width 79 height 24
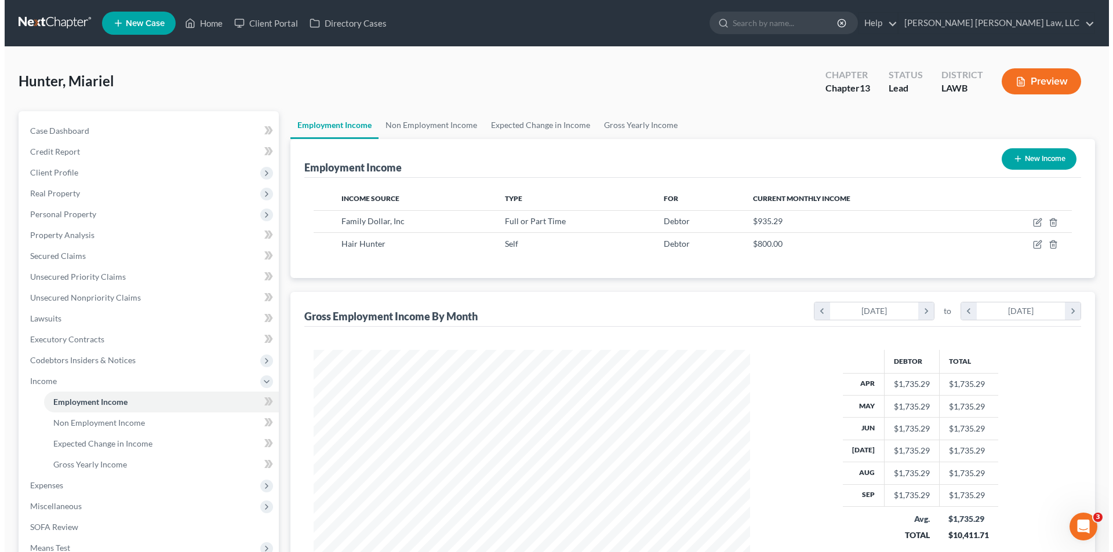
scroll to position [579435, 579196]
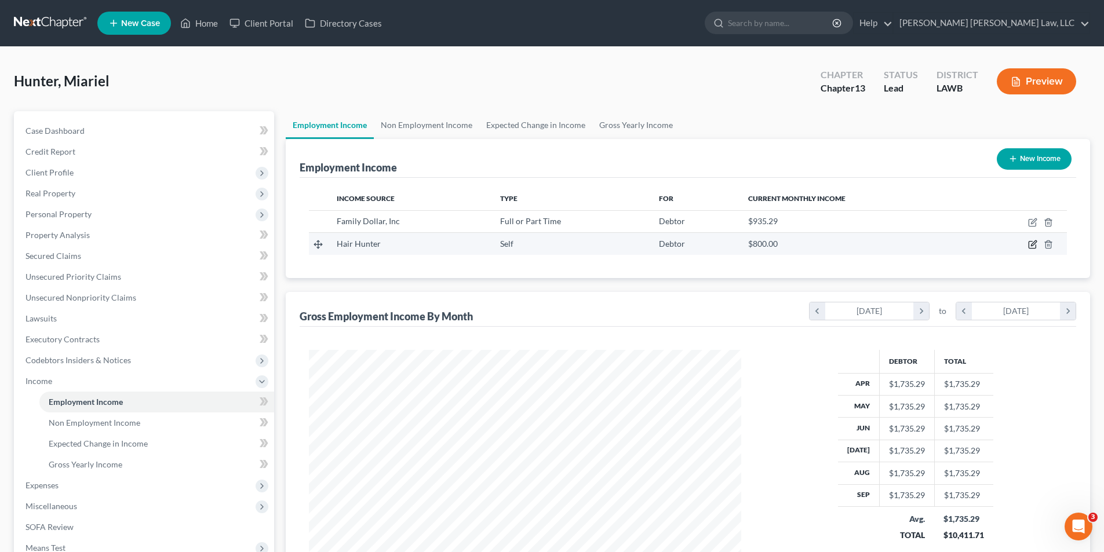
click at [1035, 248] on icon "button" at bounding box center [1032, 244] width 9 height 9
select select "1"
select select "19"
select select "0"
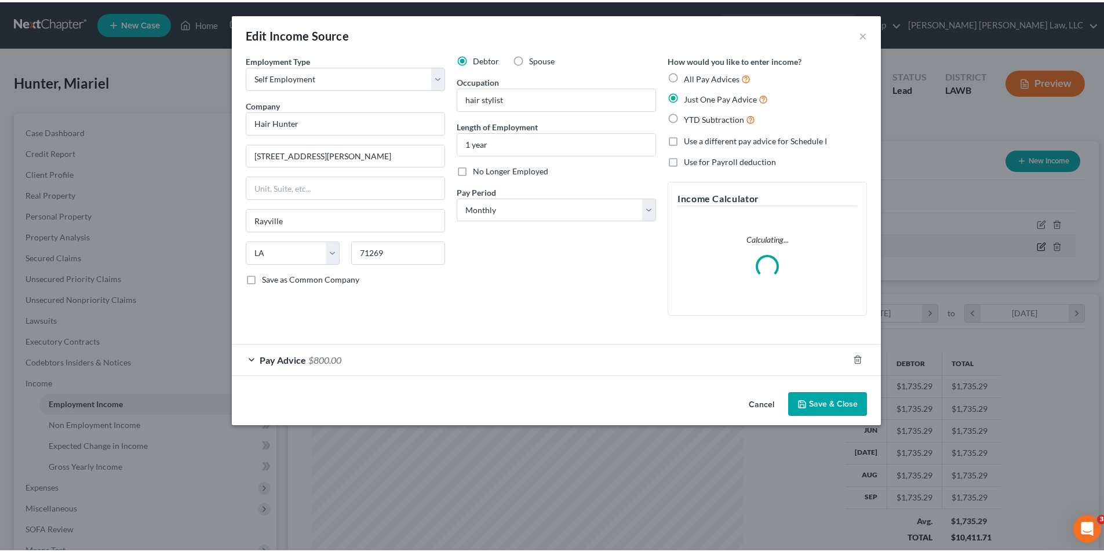
scroll to position [218, 460]
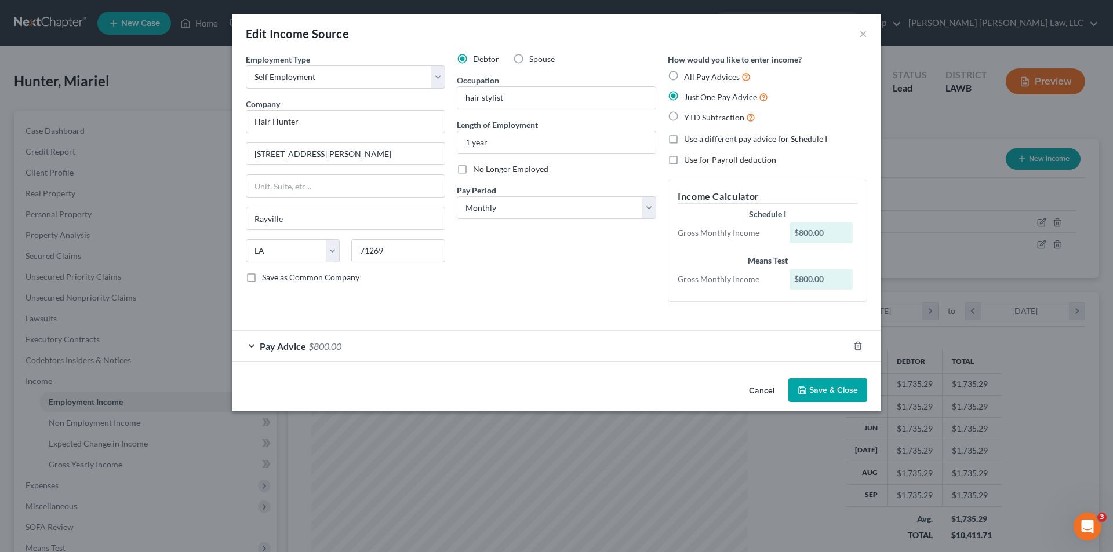
click at [455, 347] on div "Pay Advice $800.00" at bounding box center [540, 346] width 617 height 31
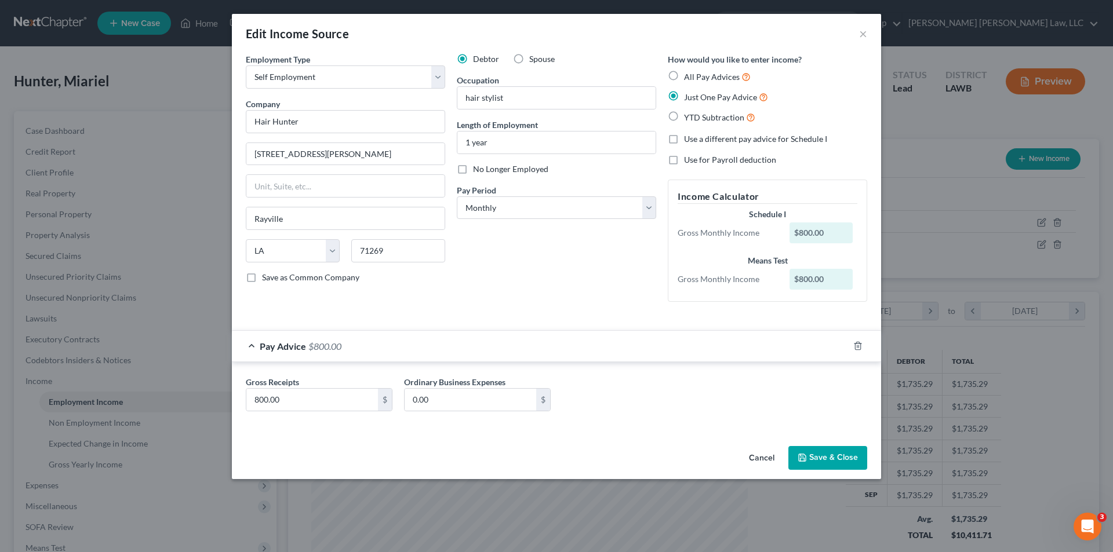
click at [455, 347] on div "Pay Advice $800.00" at bounding box center [540, 346] width 617 height 31
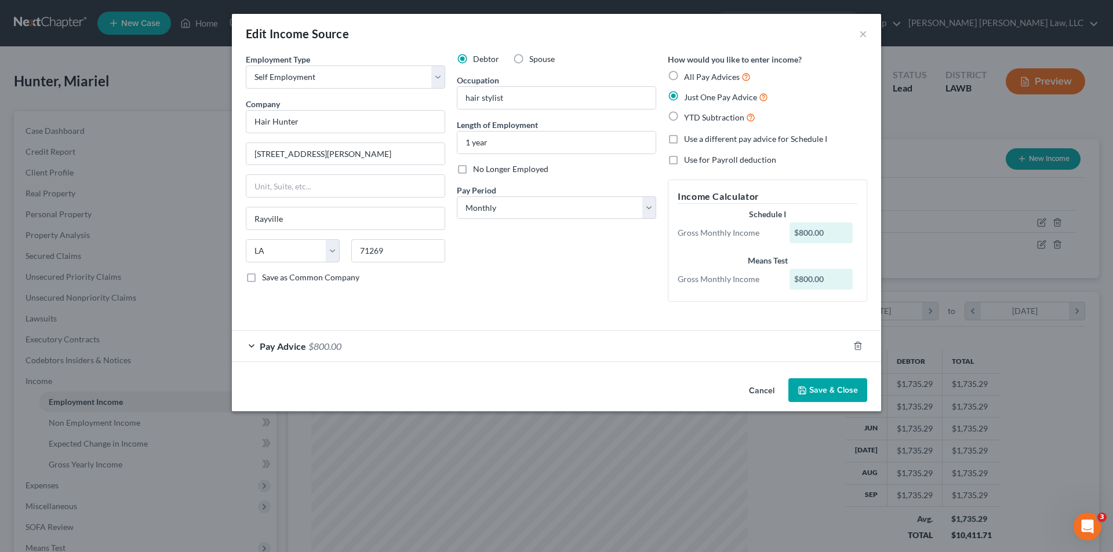
click at [828, 394] on button "Save & Close" at bounding box center [827, 391] width 79 height 24
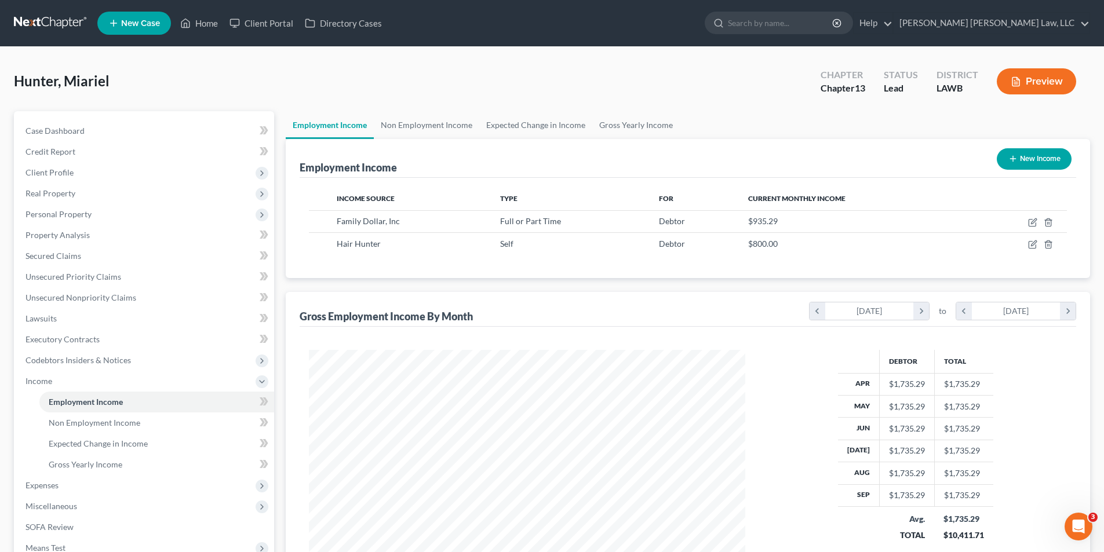
scroll to position [579435, 579196]
